Goal: Information Seeking & Learning: Learn about a topic

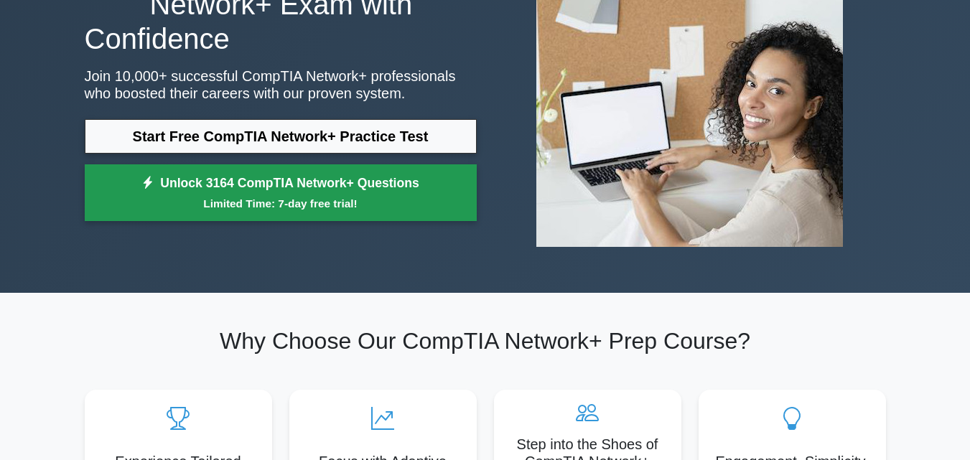
scroll to position [157, 0]
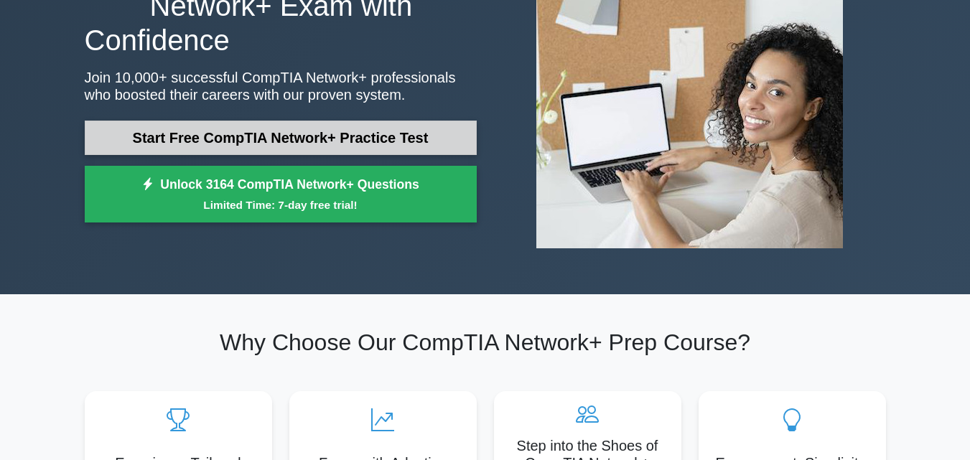
click at [345, 130] on link "Start Free CompTIA Network+ Practice Test" at bounding box center [281, 138] width 392 height 34
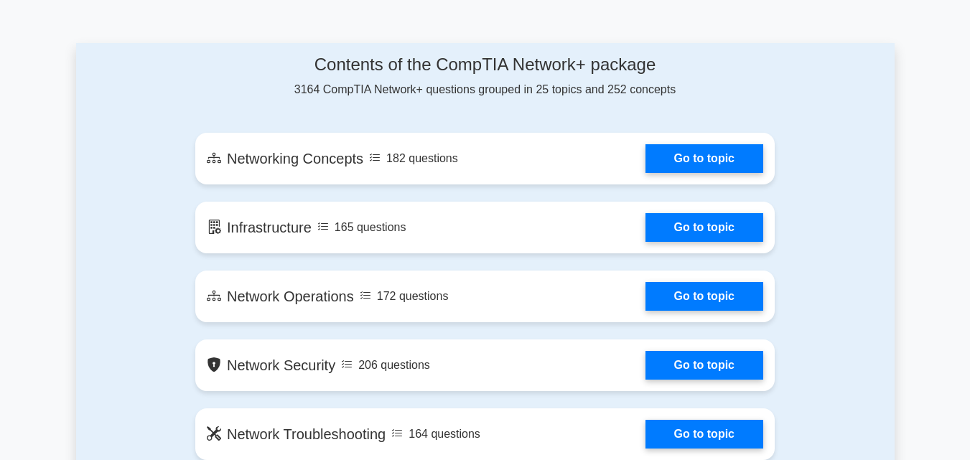
scroll to position [768, 0]
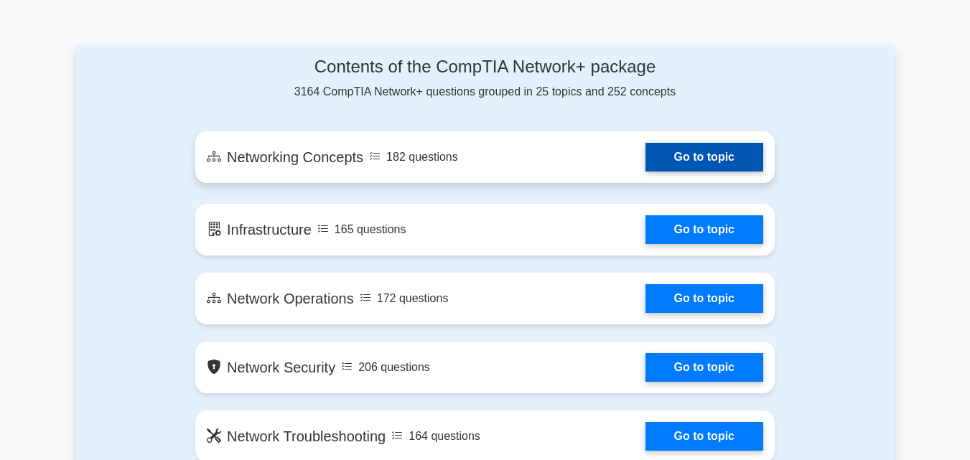
click at [677, 153] on link "Go to topic" at bounding box center [705, 157] width 118 height 29
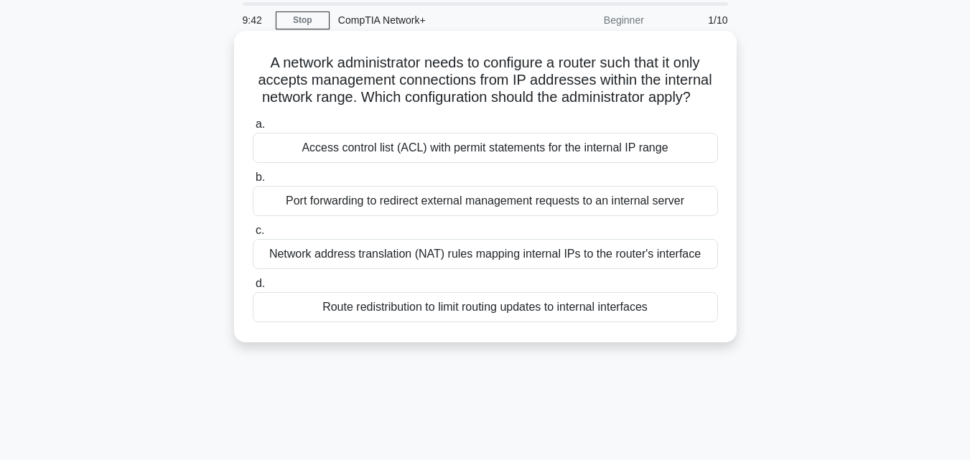
scroll to position [1, 0]
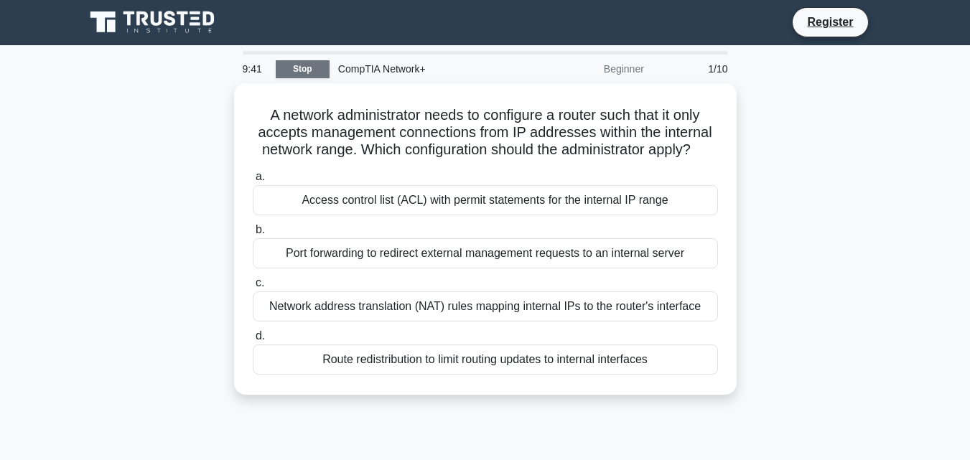
click at [297, 76] on link "Stop" at bounding box center [303, 69] width 54 height 18
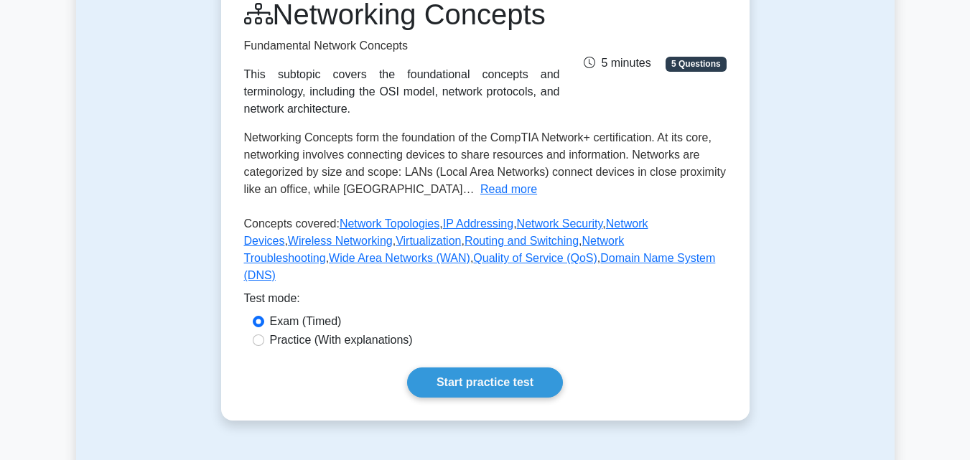
scroll to position [207, 0]
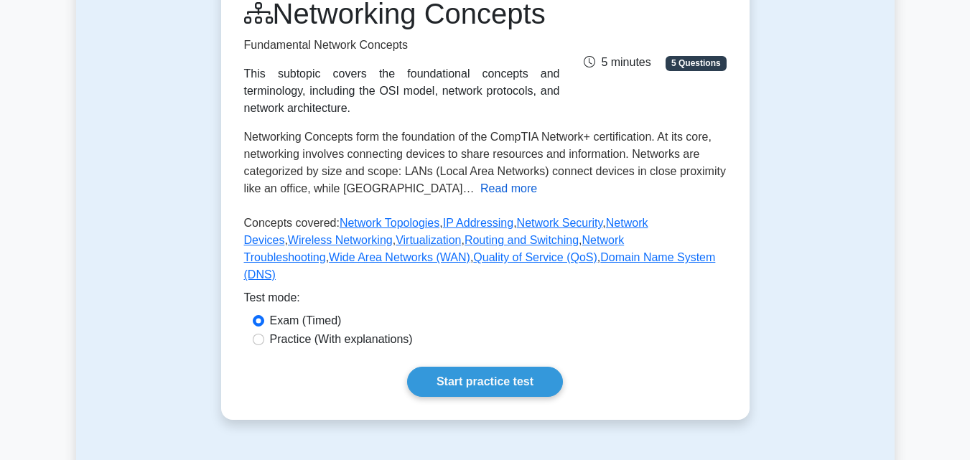
click at [480, 197] on button "Read more" at bounding box center [508, 188] width 57 height 17
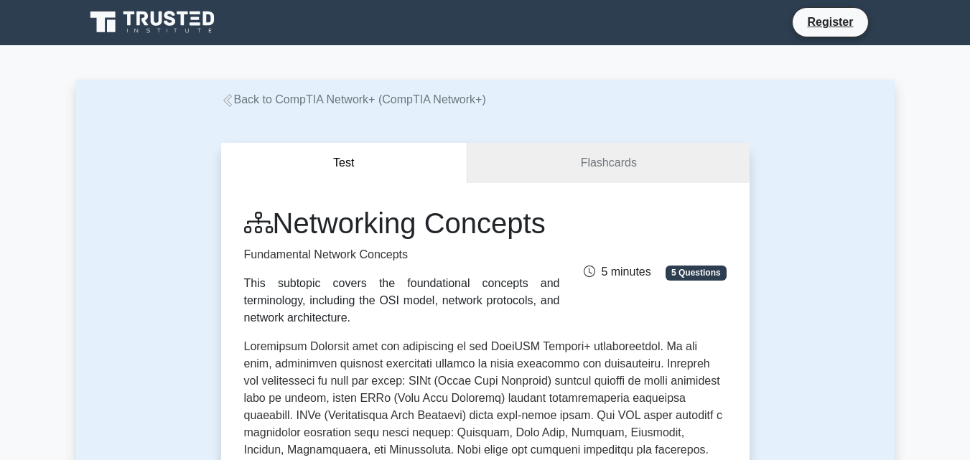
scroll to position [0, 0]
